Goal: Task Accomplishment & Management: Use online tool/utility

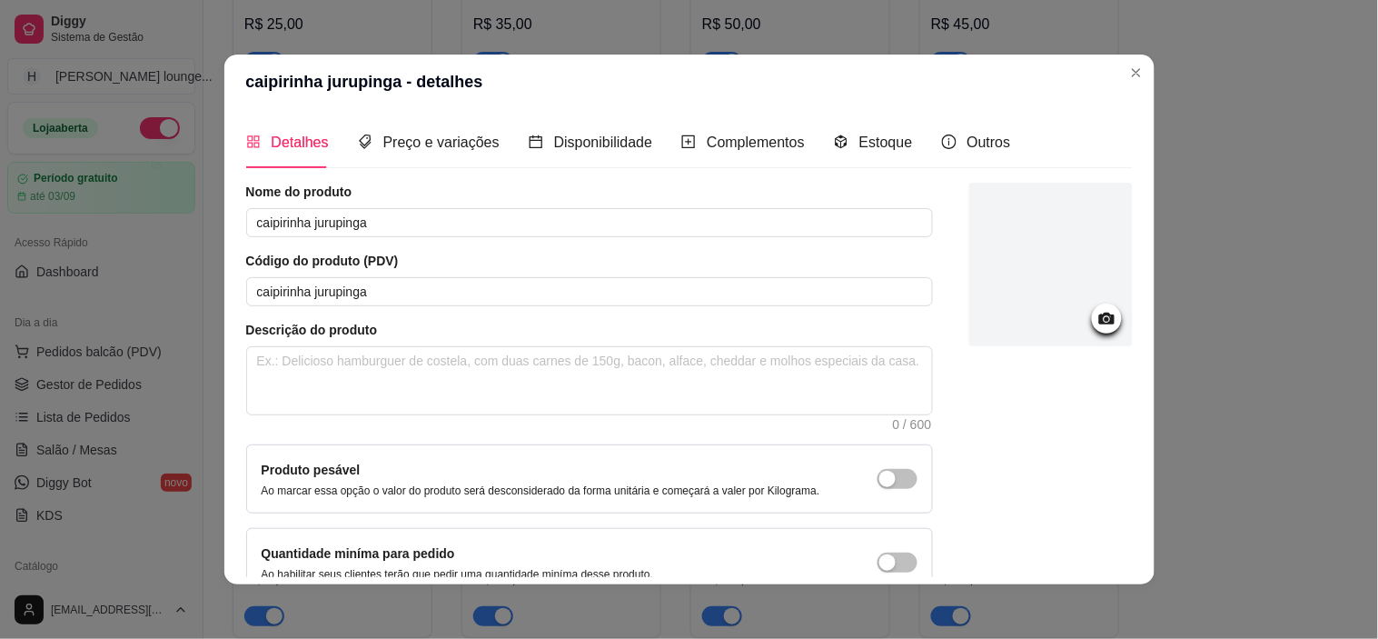
click at [1123, 79] on div "dose de cavalo c red bull R$ 30,00 dose jack c red bull R$ 50,00 dose ballantin…" at bounding box center [784, 387] width 1102 height 1659
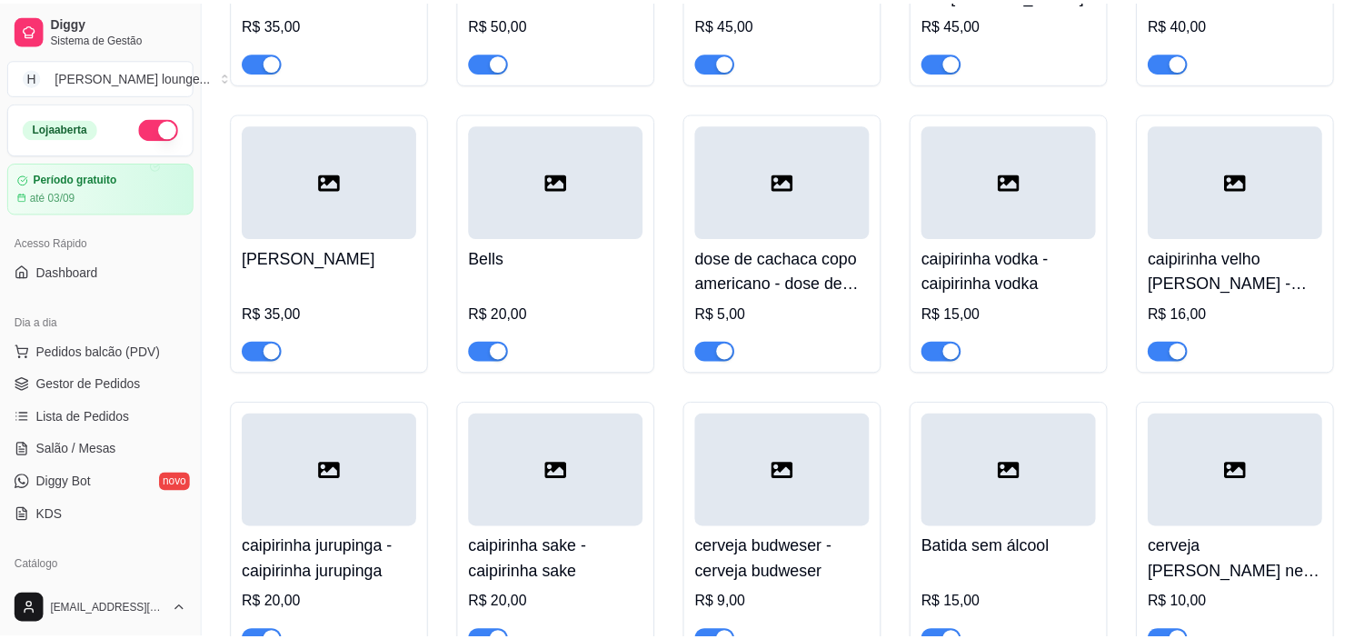
scroll to position [110, 0]
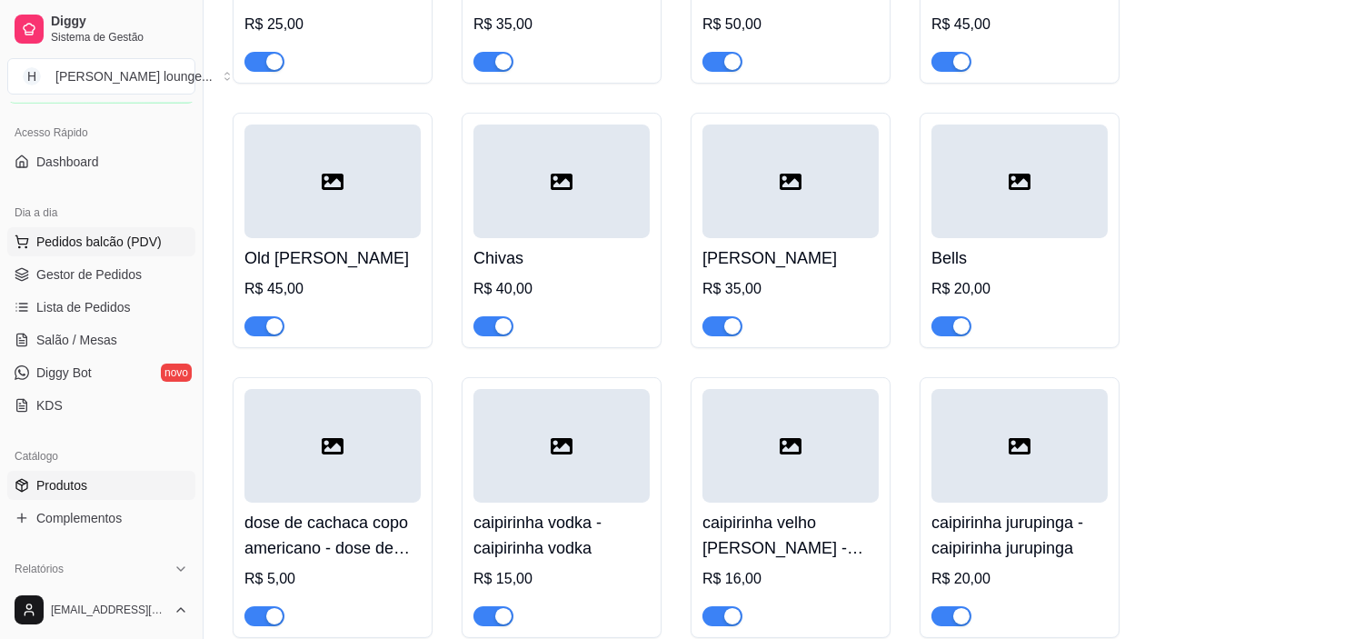
click at [111, 241] on span "Pedidos balcão (PDV)" at bounding box center [98, 242] width 125 height 18
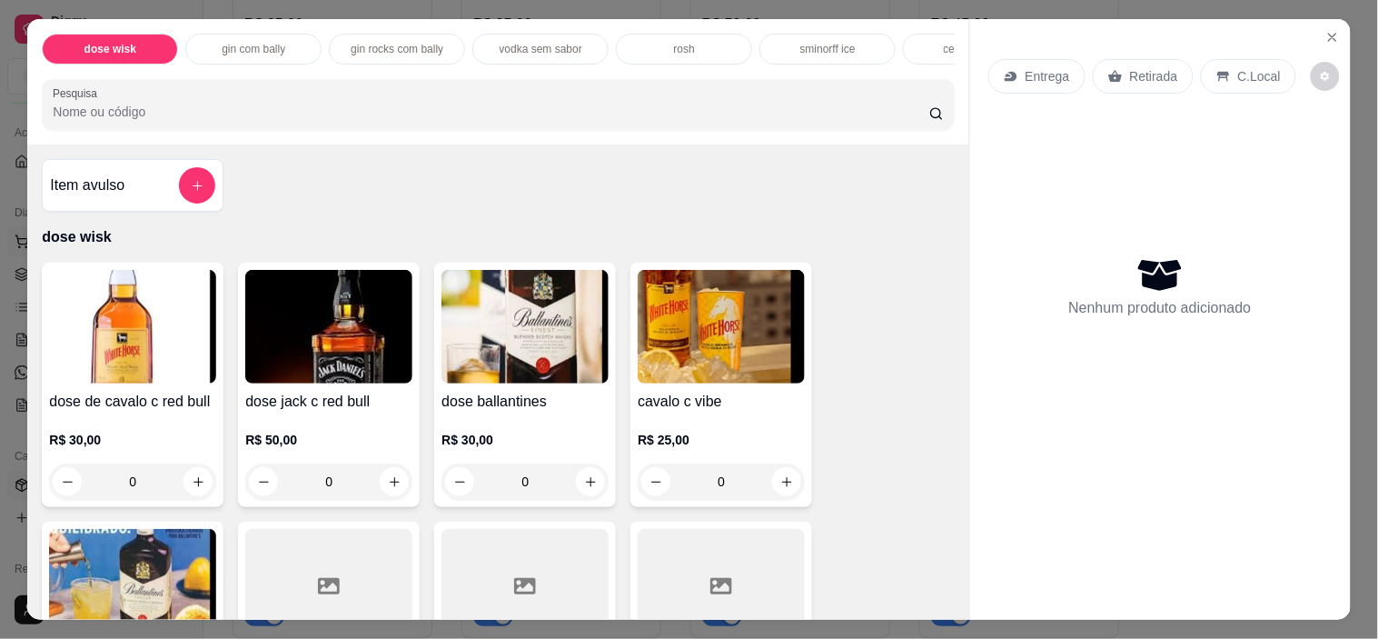
click at [1327, 30] on icon "Close" at bounding box center [1333, 37] width 15 height 15
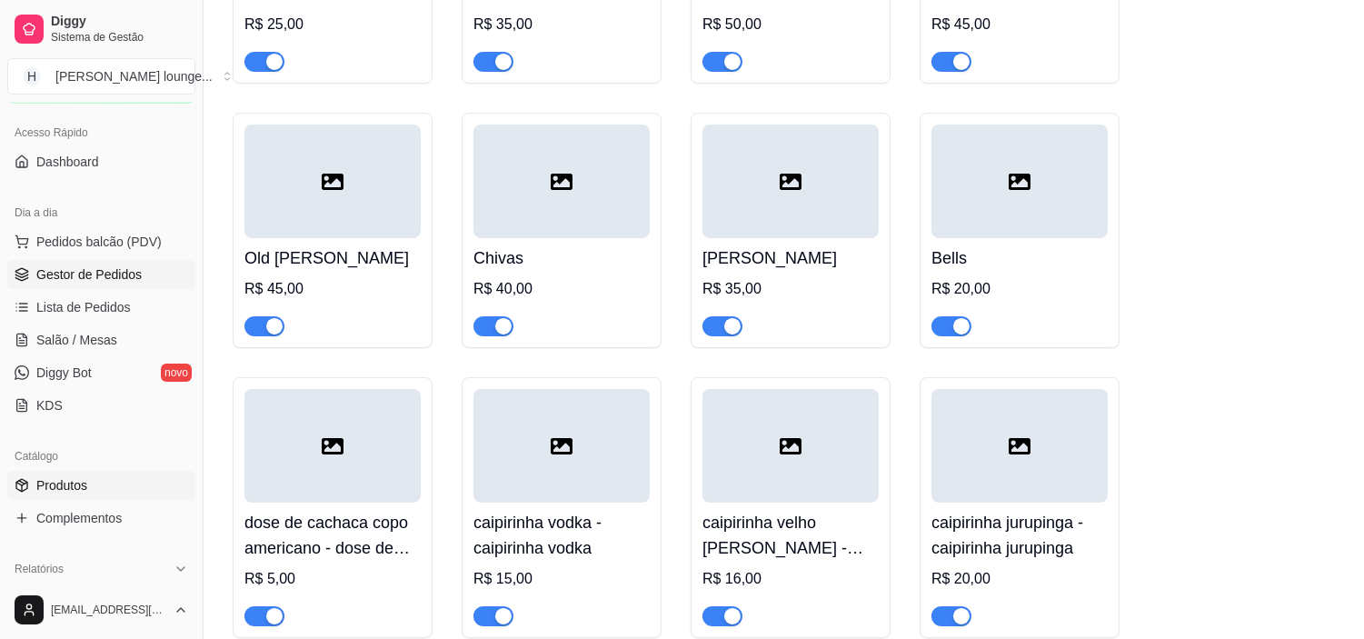
click at [118, 275] on span "Gestor de Pedidos" at bounding box center [88, 274] width 105 height 18
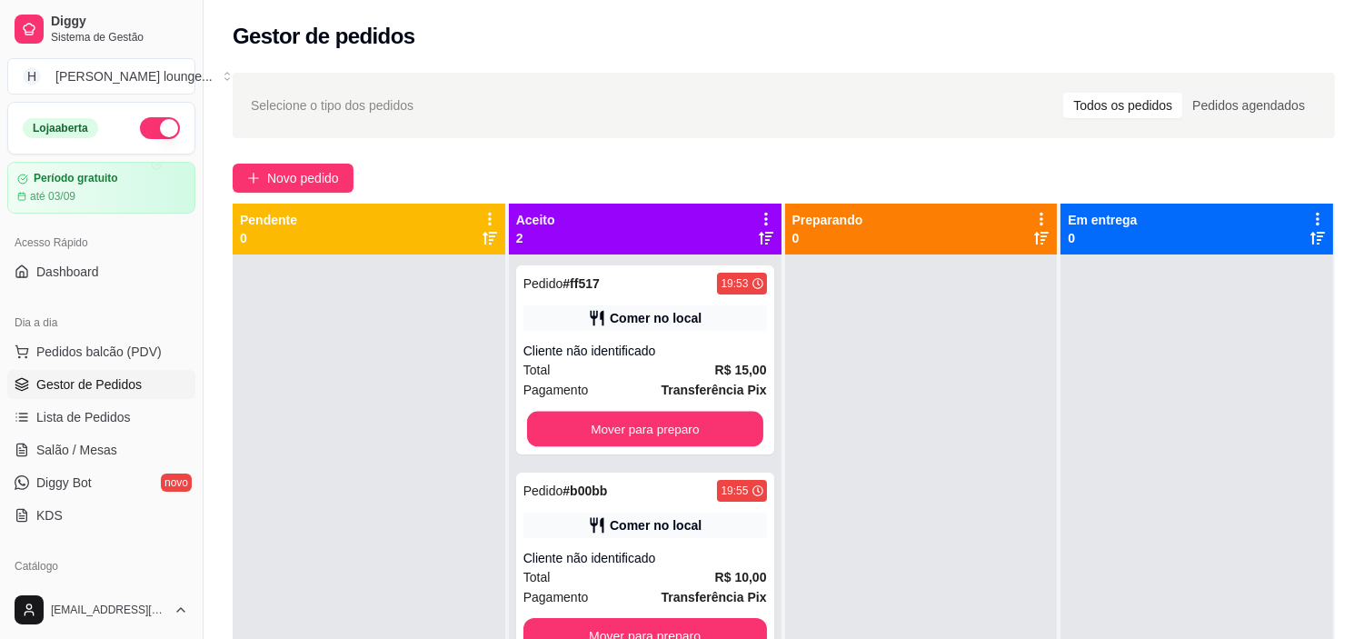
click at [707, 422] on button "Mover para preparo" at bounding box center [645, 429] width 236 height 35
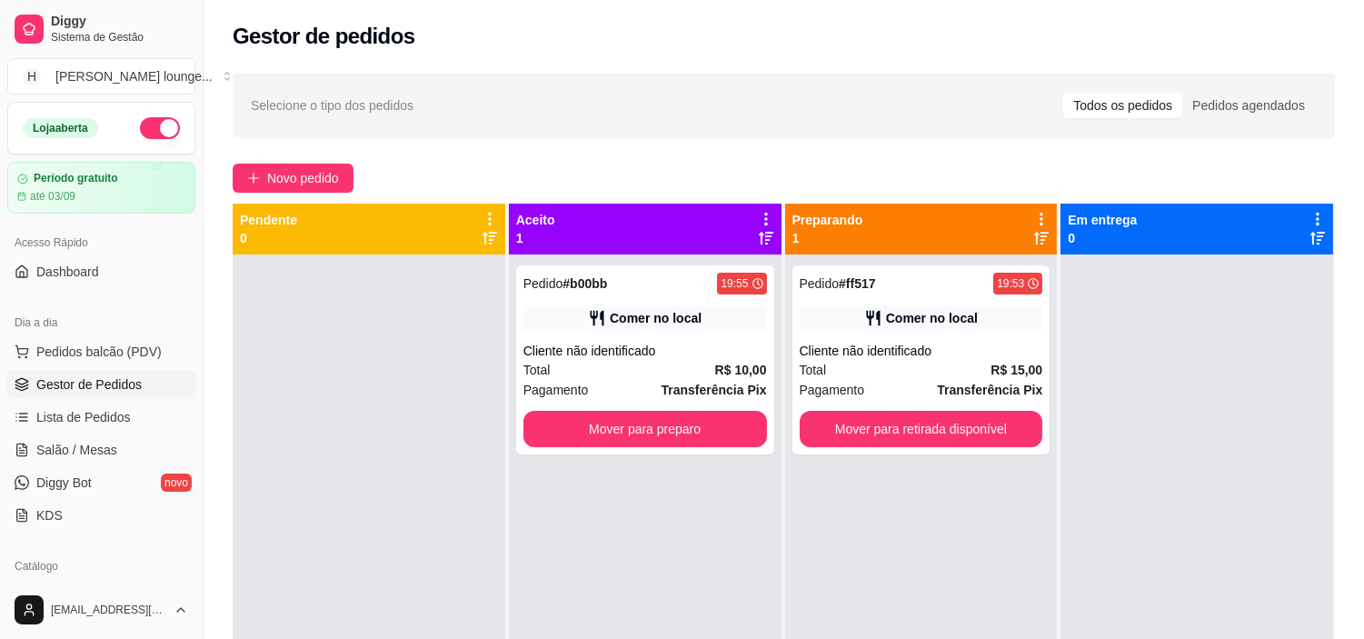
click at [712, 428] on button "Mover para preparo" at bounding box center [645, 429] width 244 height 36
